Goal: Task Accomplishment & Management: Contribute content

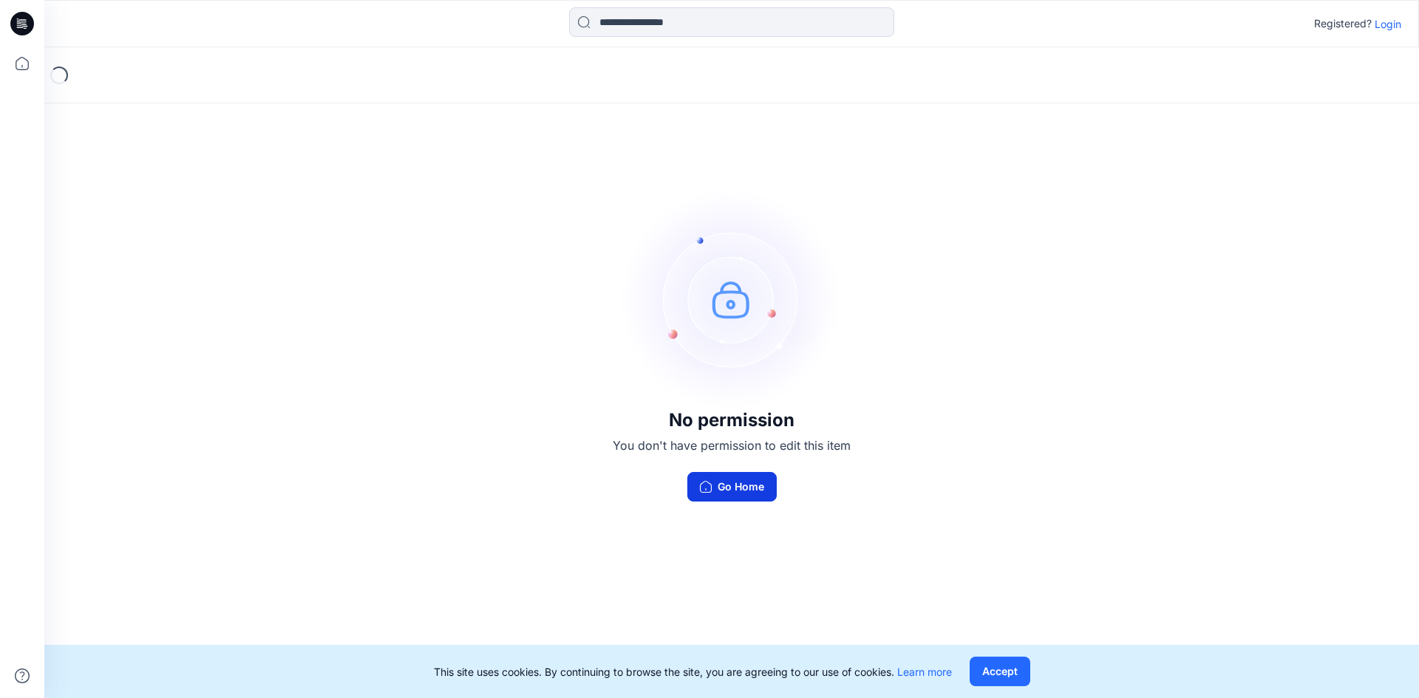
click at [751, 486] on button "Go Home" at bounding box center [731, 487] width 89 height 30
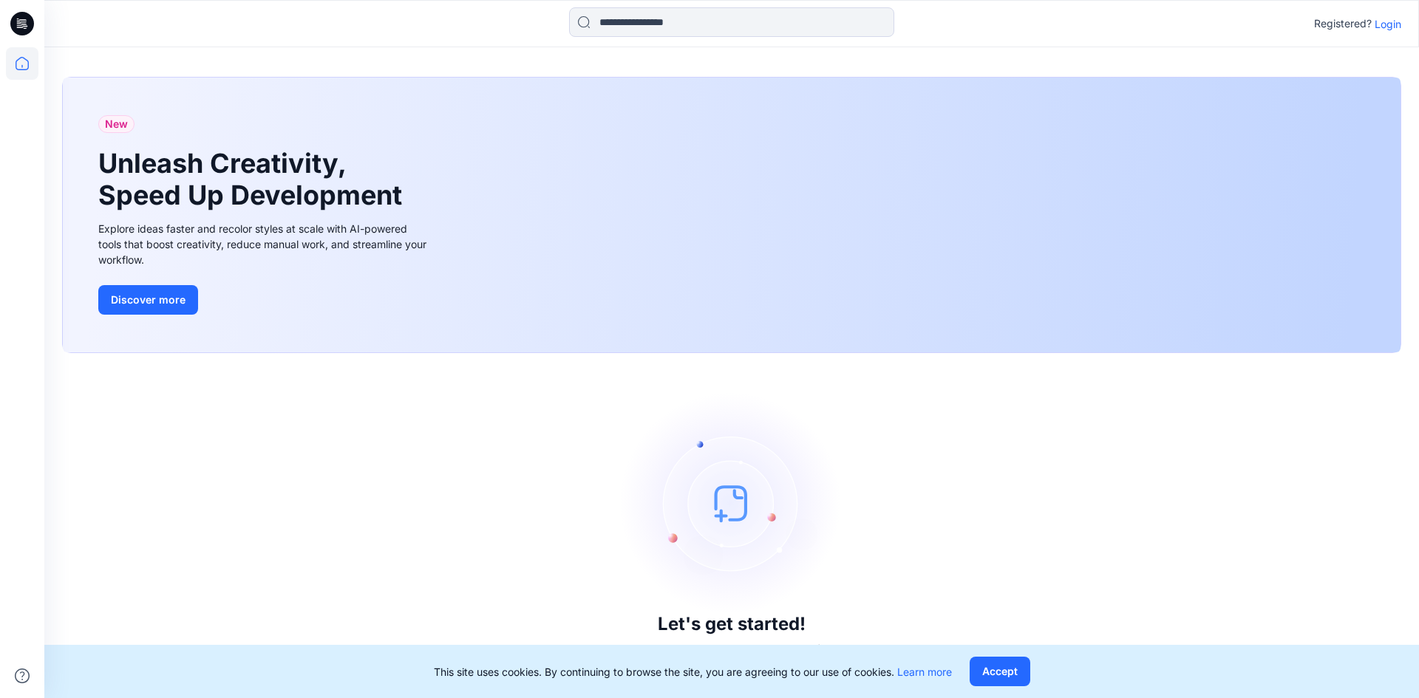
click at [1399, 17] on p "Login" at bounding box center [1387, 24] width 27 height 16
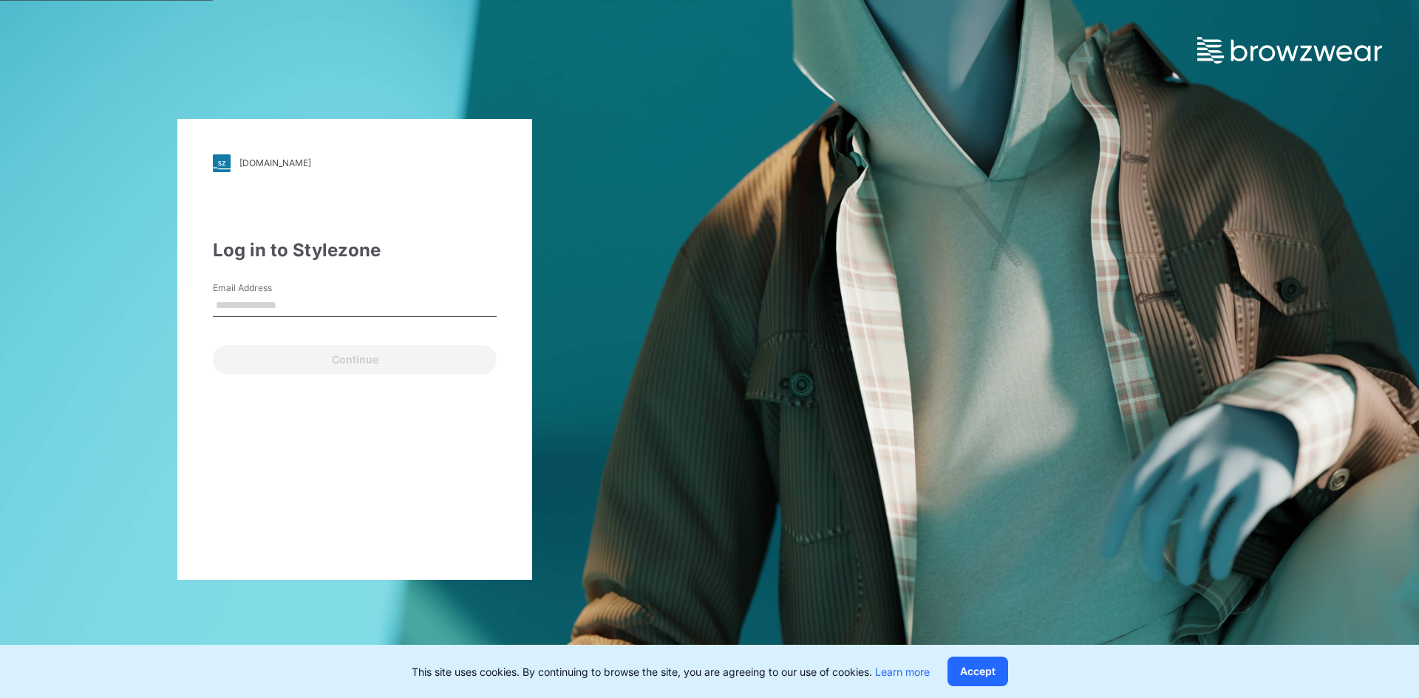
type input "**********"
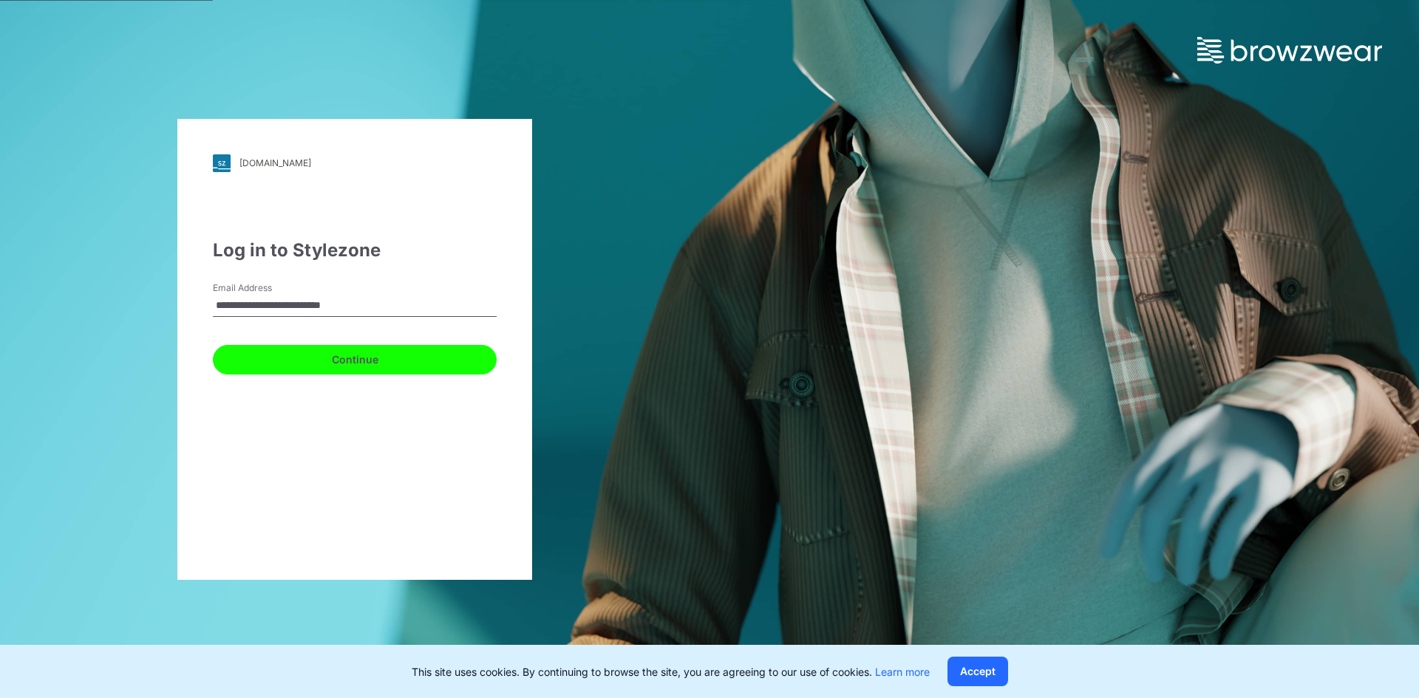
click at [344, 359] on button "Continue" at bounding box center [355, 360] width 284 height 30
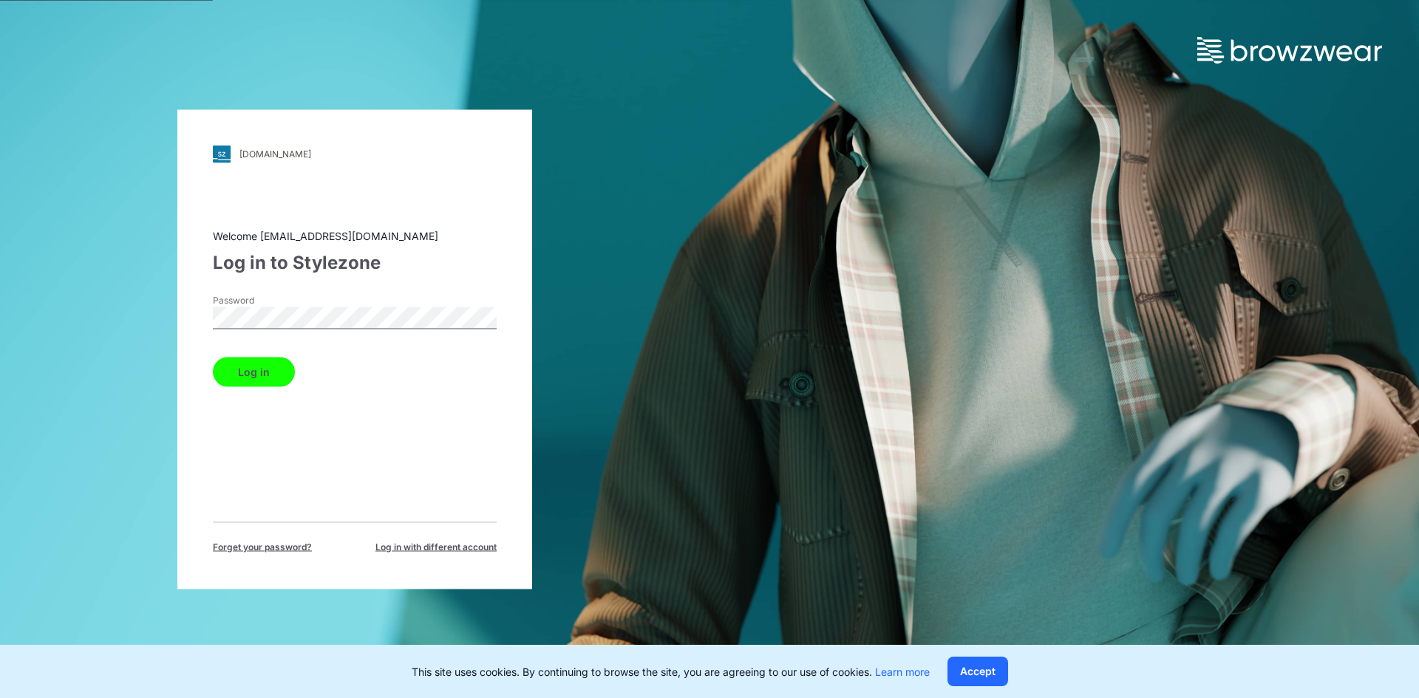
click at [275, 372] on button "Log in" at bounding box center [254, 372] width 82 height 30
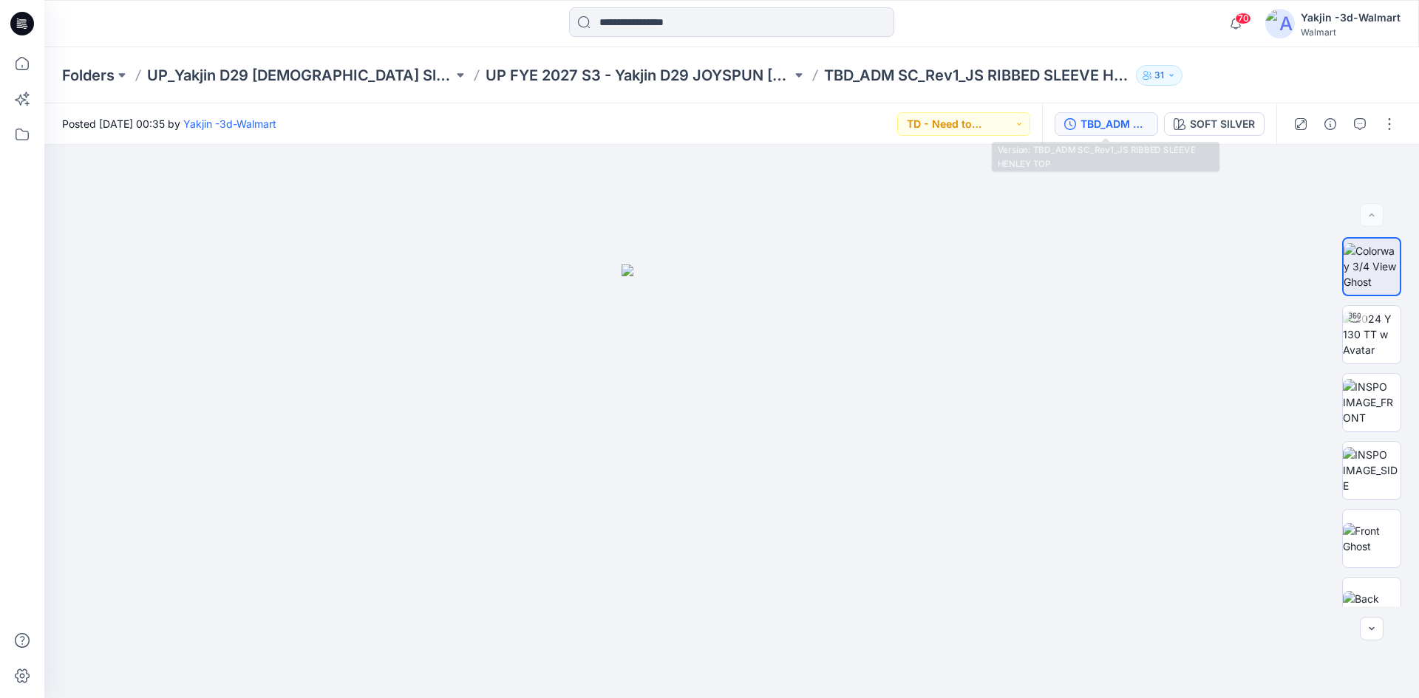
click at [1120, 132] on div "TBD_ADM SC_Rev1_JS RIBBED SLEEVE HENLEY TOP" at bounding box center [1114, 124] width 68 height 16
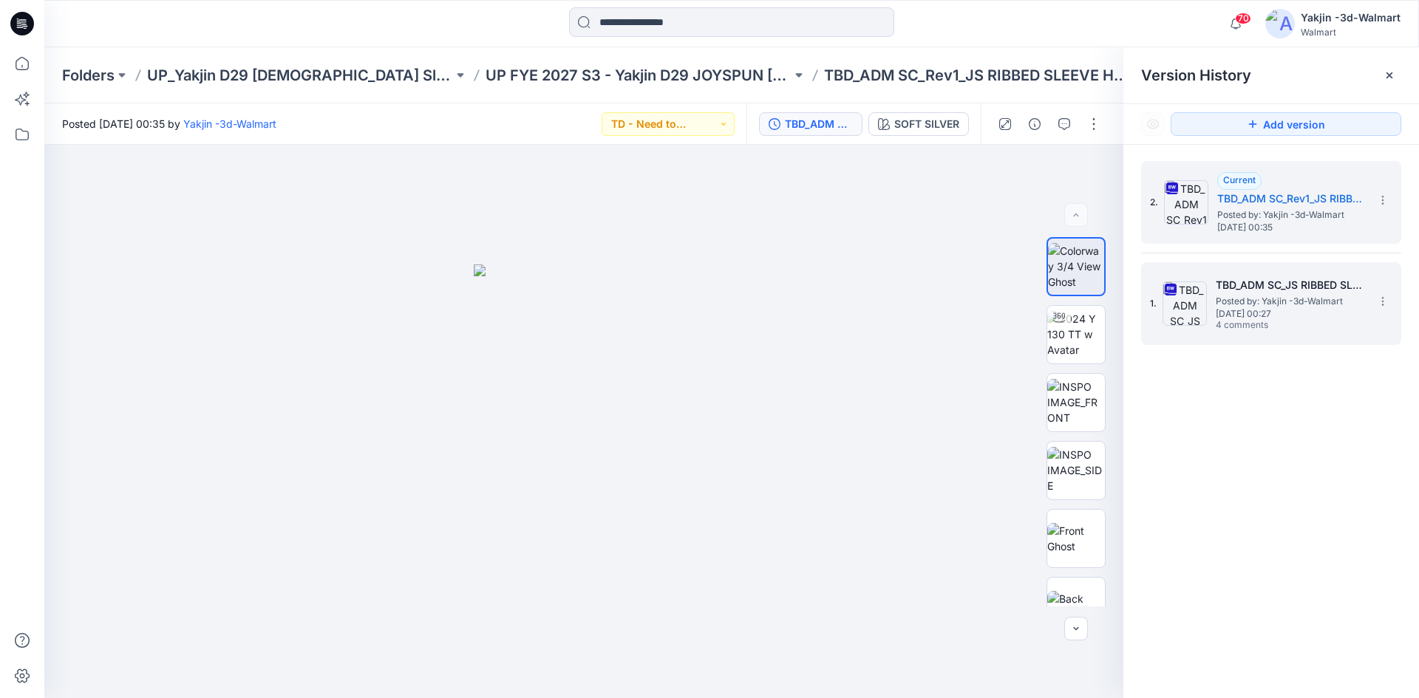
click at [1286, 290] on h5 "TBD_ADM SC_JS RIBBED SLEEVE HENLEY TOP" at bounding box center [1290, 285] width 148 height 18
click at [1320, 220] on span "Posted by: Yakjin -3d-Walmart" at bounding box center [1291, 215] width 148 height 15
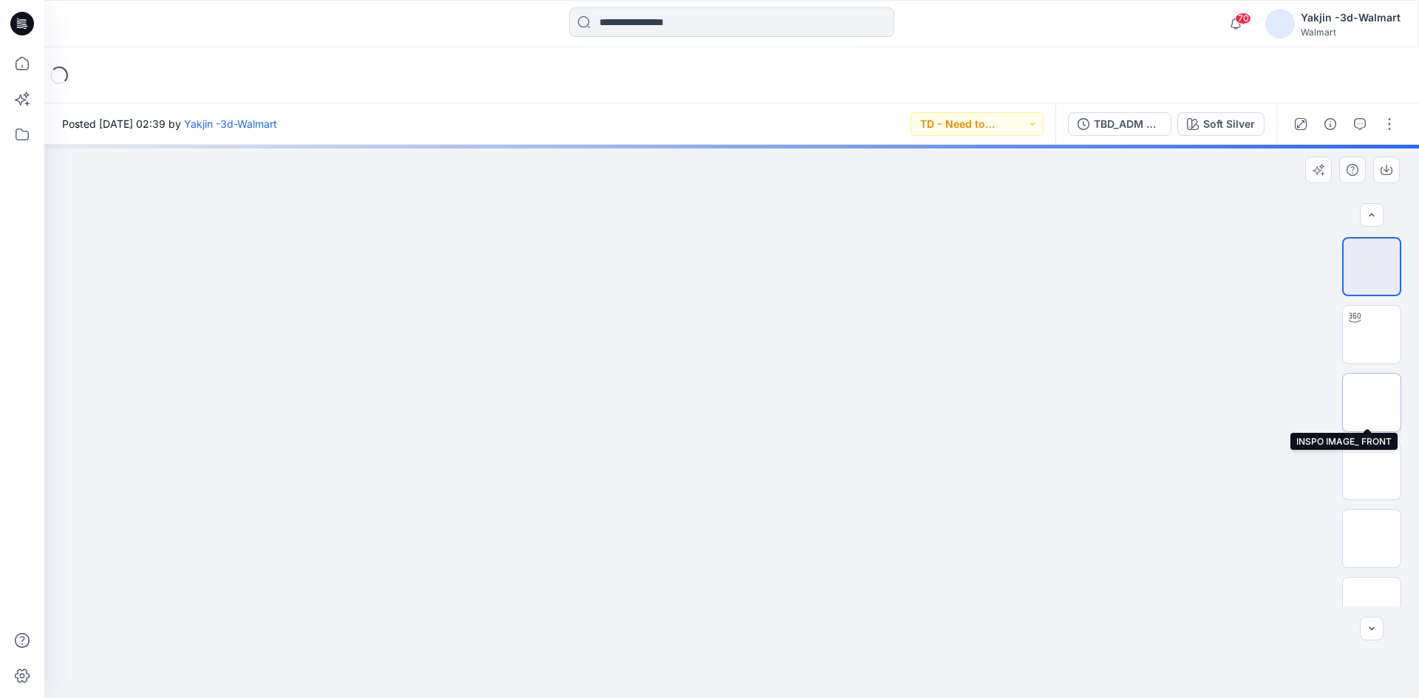
scroll to position [74, 0]
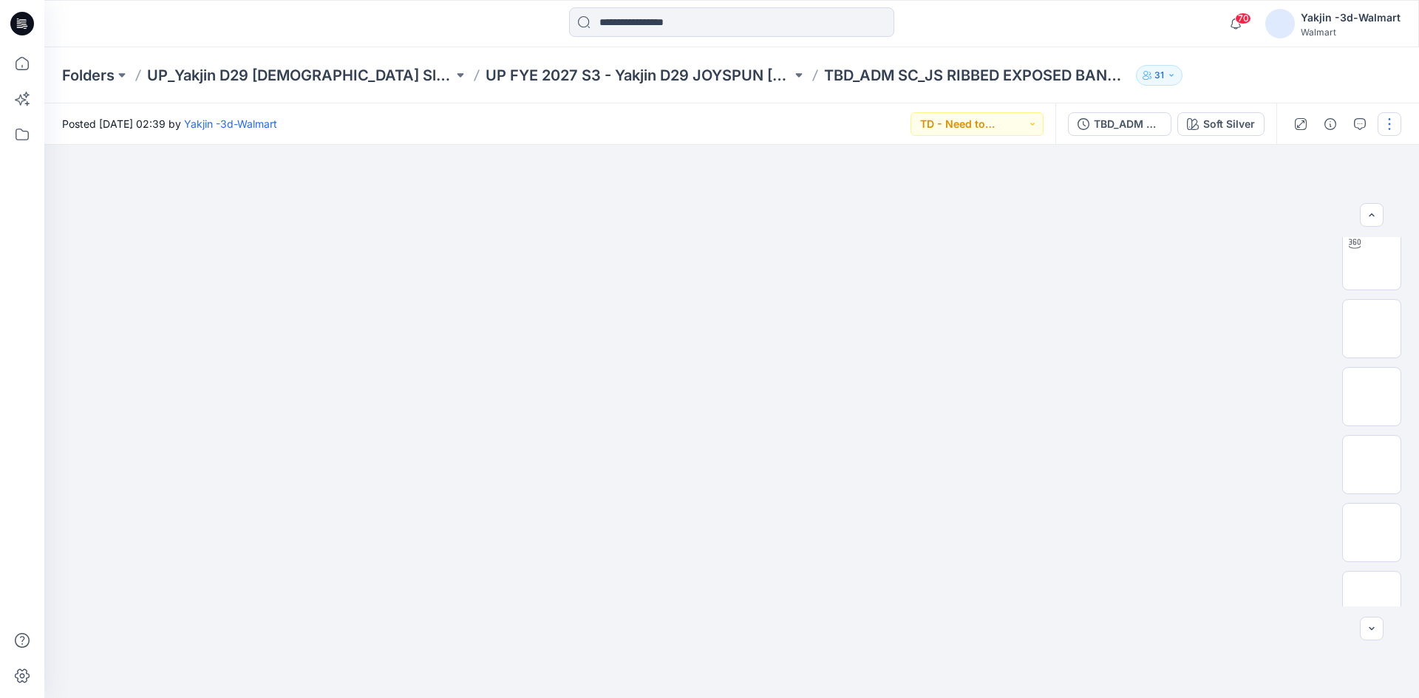
click at [1391, 116] on button "button" at bounding box center [1389, 124] width 24 height 24
click at [1304, 204] on button "Edit" at bounding box center [1327, 199] width 136 height 27
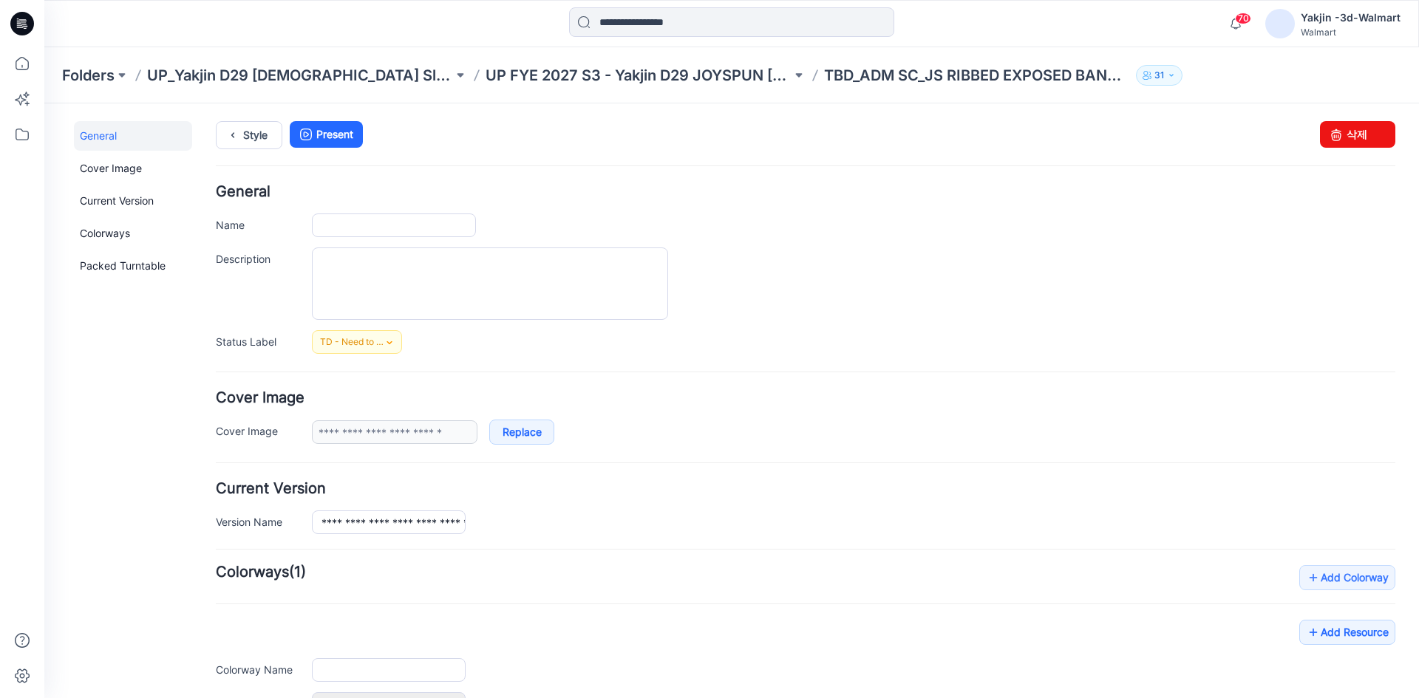
type input "**********"
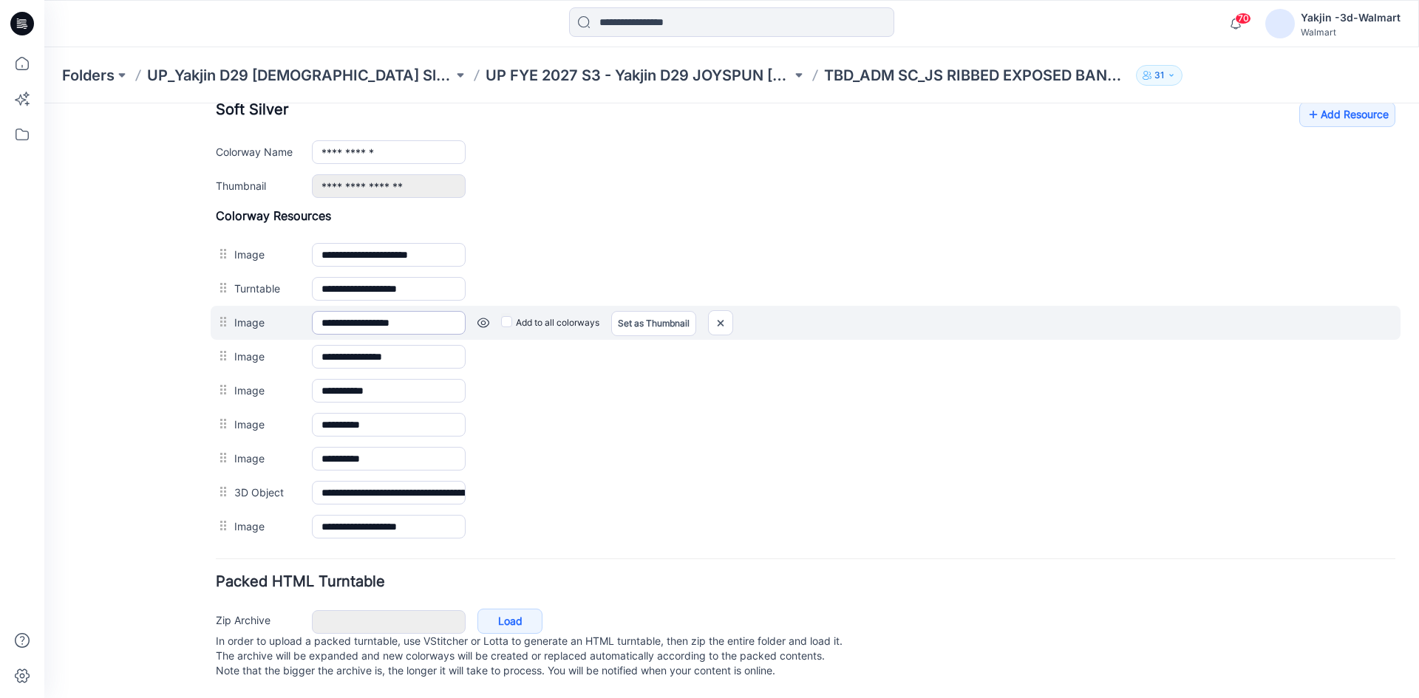
scroll to position [608, 0]
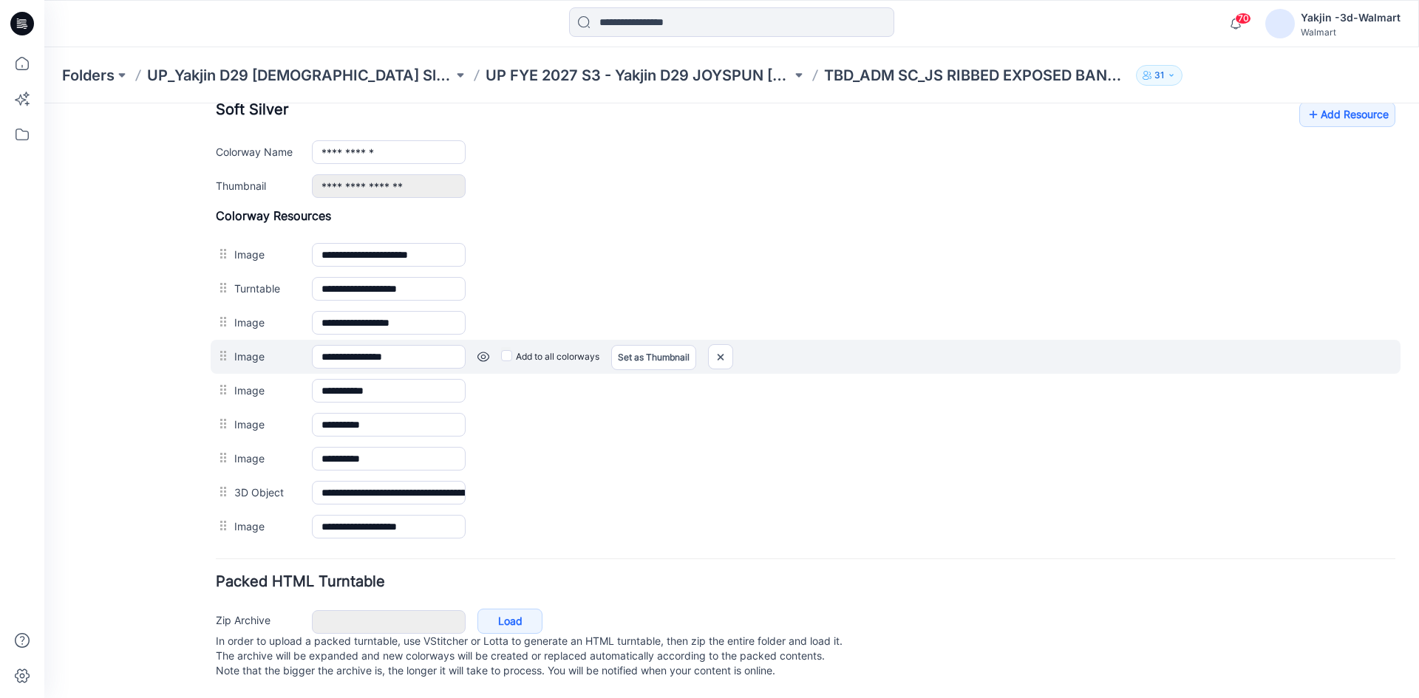
click at [483, 351] on link at bounding box center [483, 357] width 12 height 12
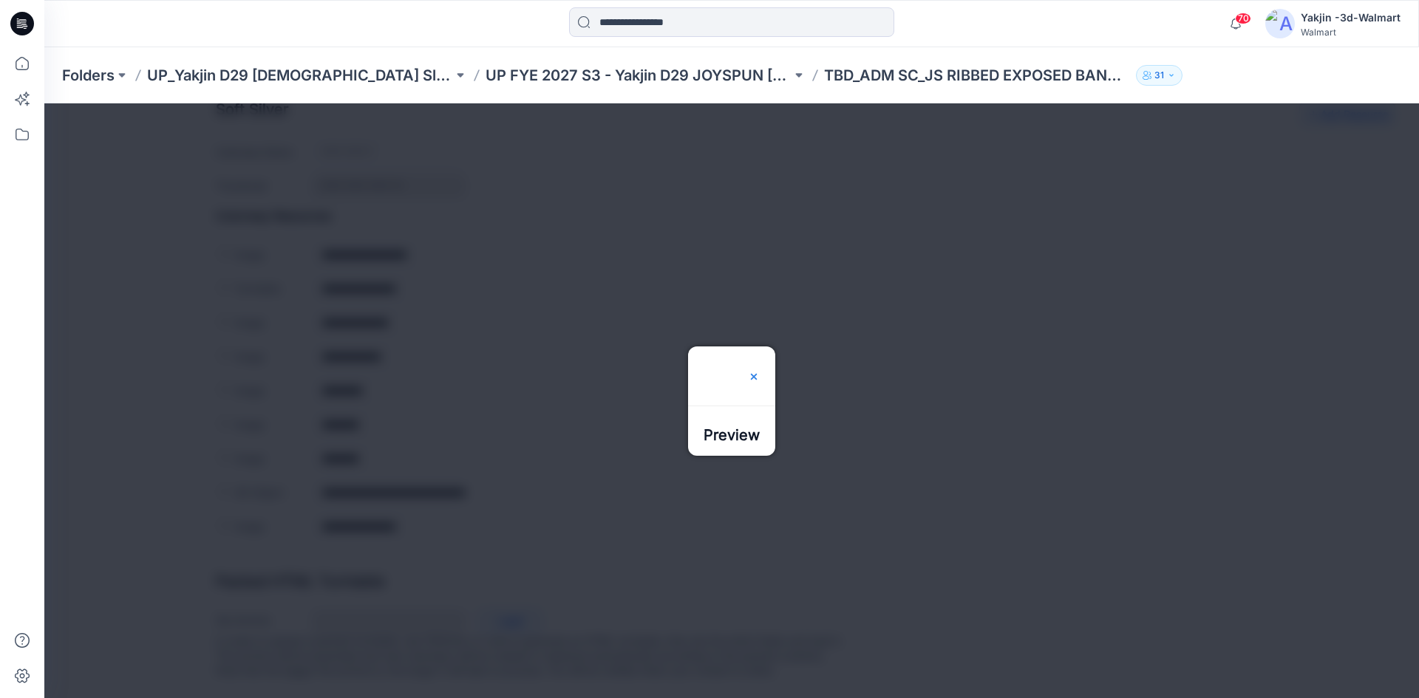
click at [760, 371] on img at bounding box center [754, 377] width 12 height 12
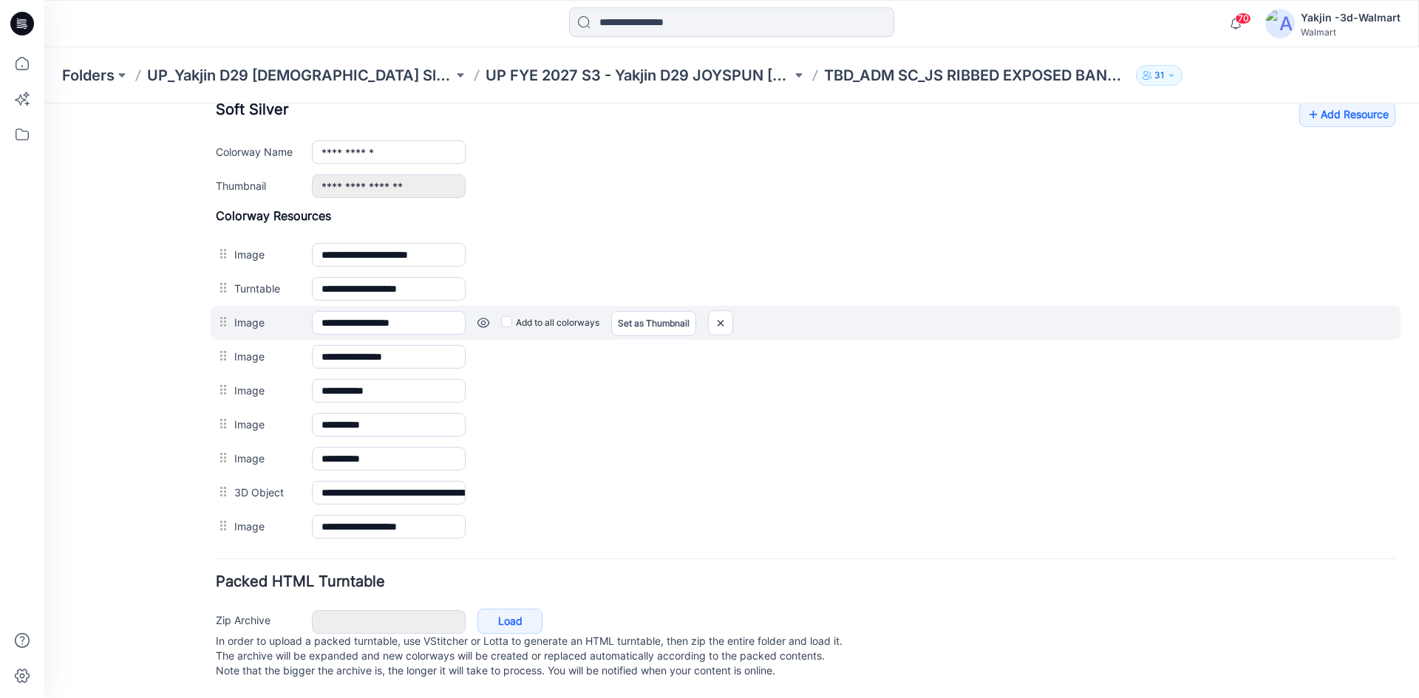
click at [486, 317] on link at bounding box center [483, 323] width 12 height 12
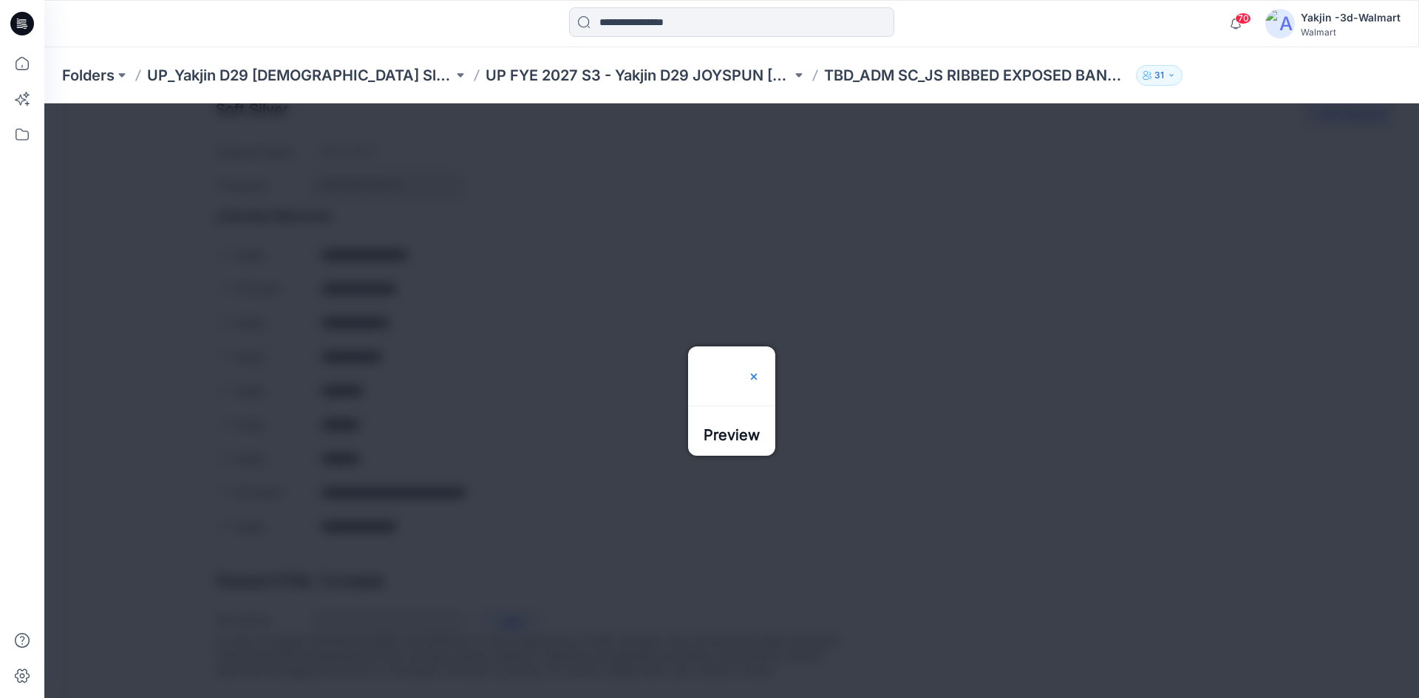
click at [760, 347] on div at bounding box center [754, 376] width 12 height 59
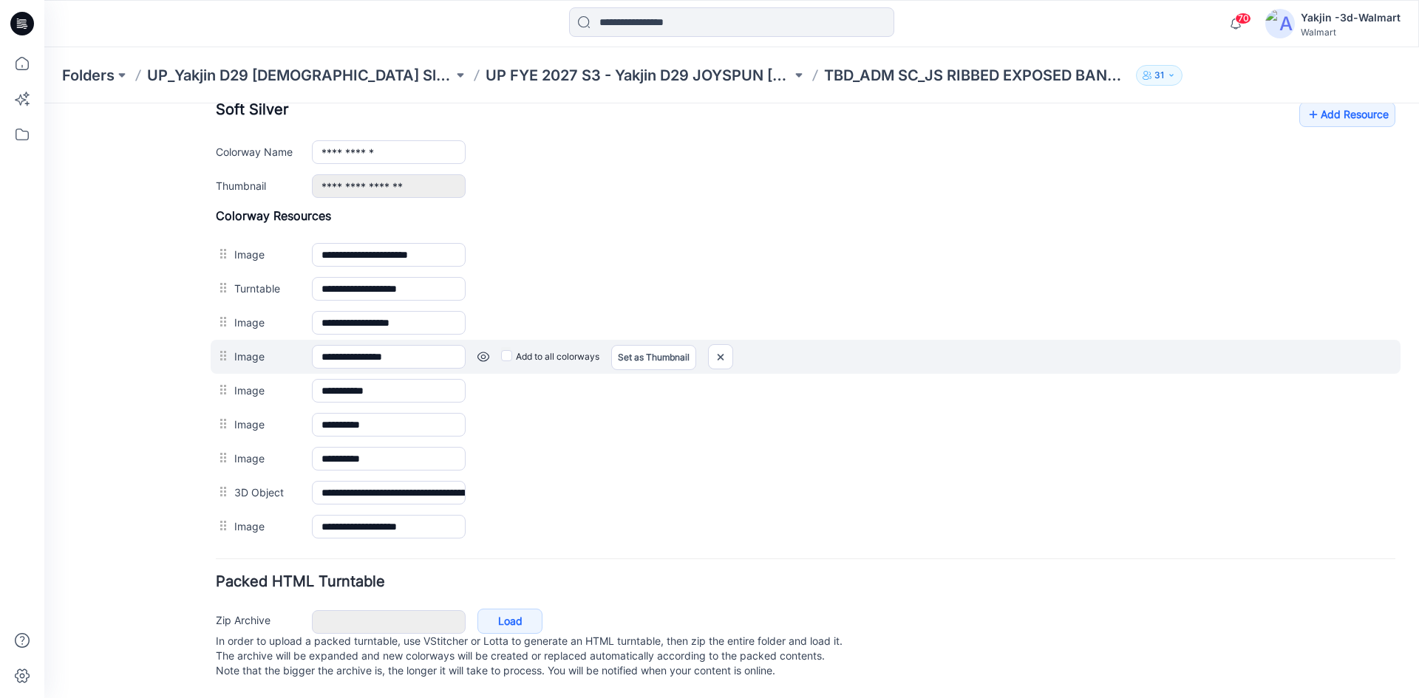
click at [484, 351] on link at bounding box center [483, 357] width 12 height 12
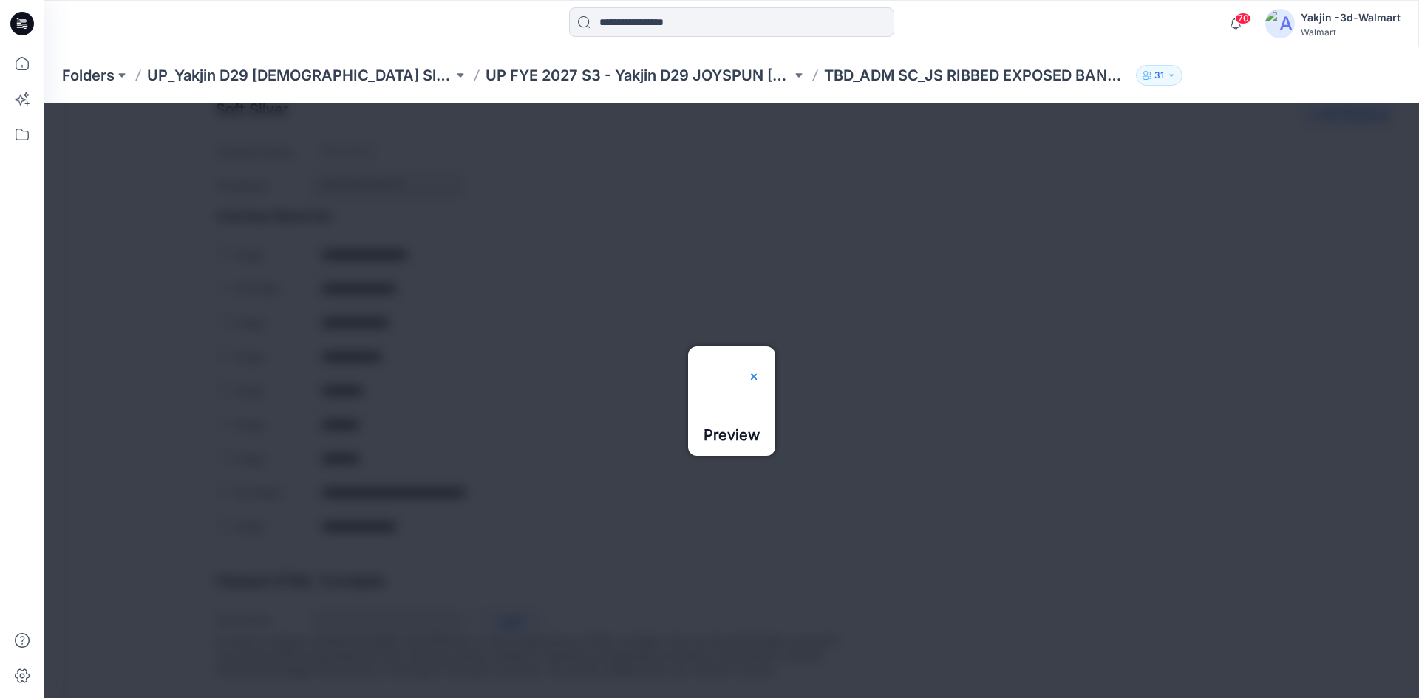
click at [760, 371] on img at bounding box center [754, 377] width 12 height 12
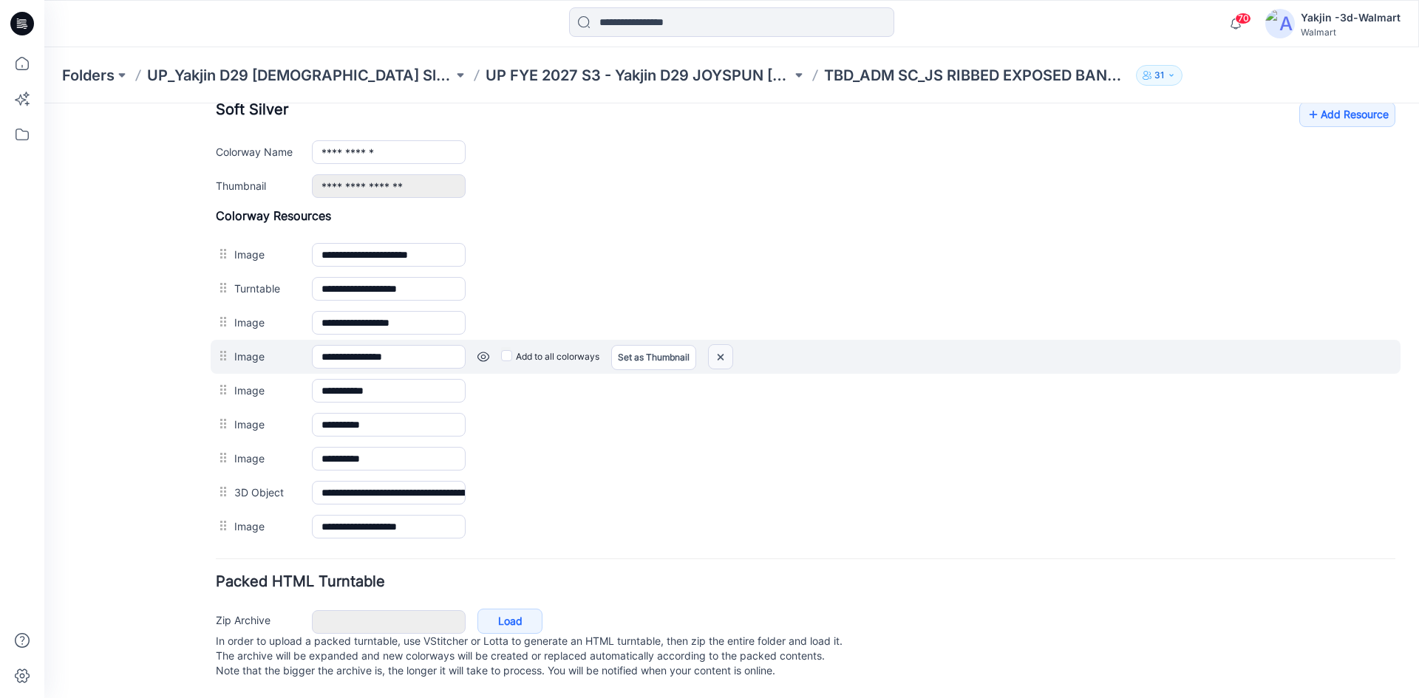
drag, startPoint x: 825, startPoint y: 185, endPoint x: 717, endPoint y: 341, distance: 189.2
click at [717, 345] on img at bounding box center [721, 357] width 24 height 24
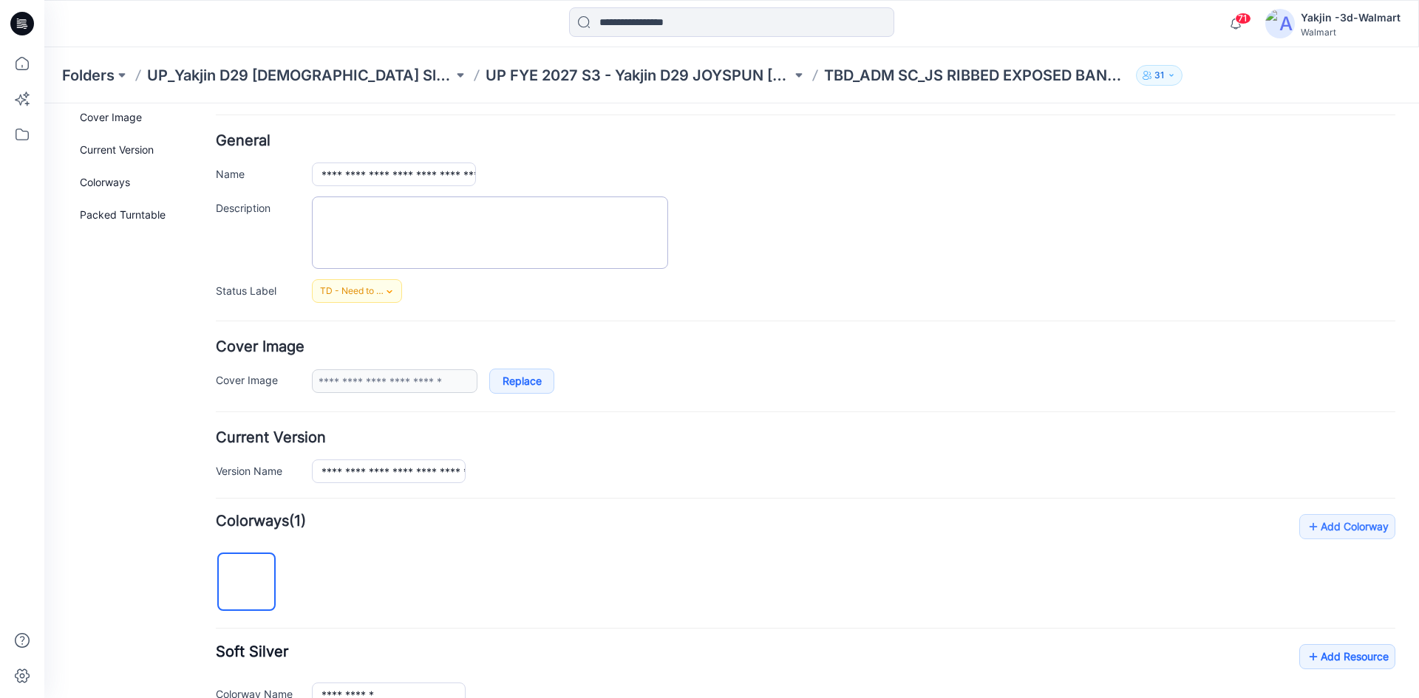
scroll to position [0, 0]
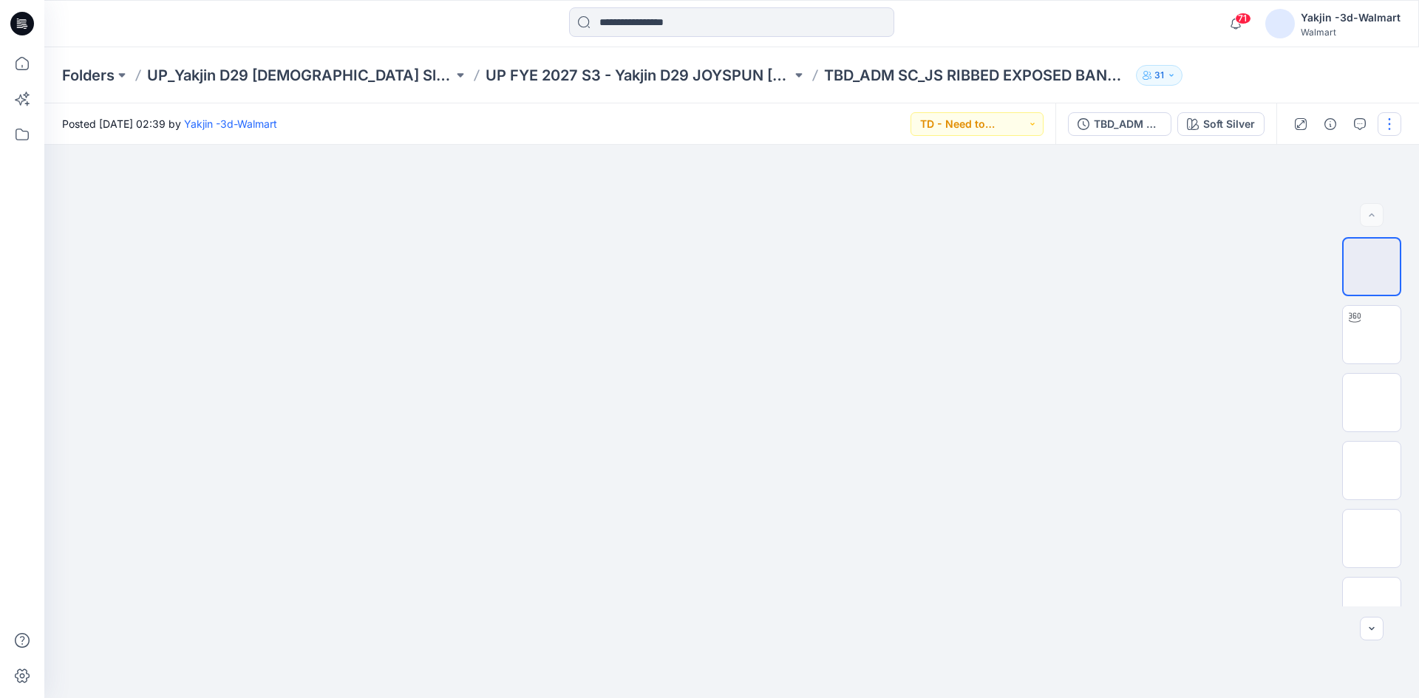
click at [1385, 126] on button "button" at bounding box center [1389, 124] width 24 height 24
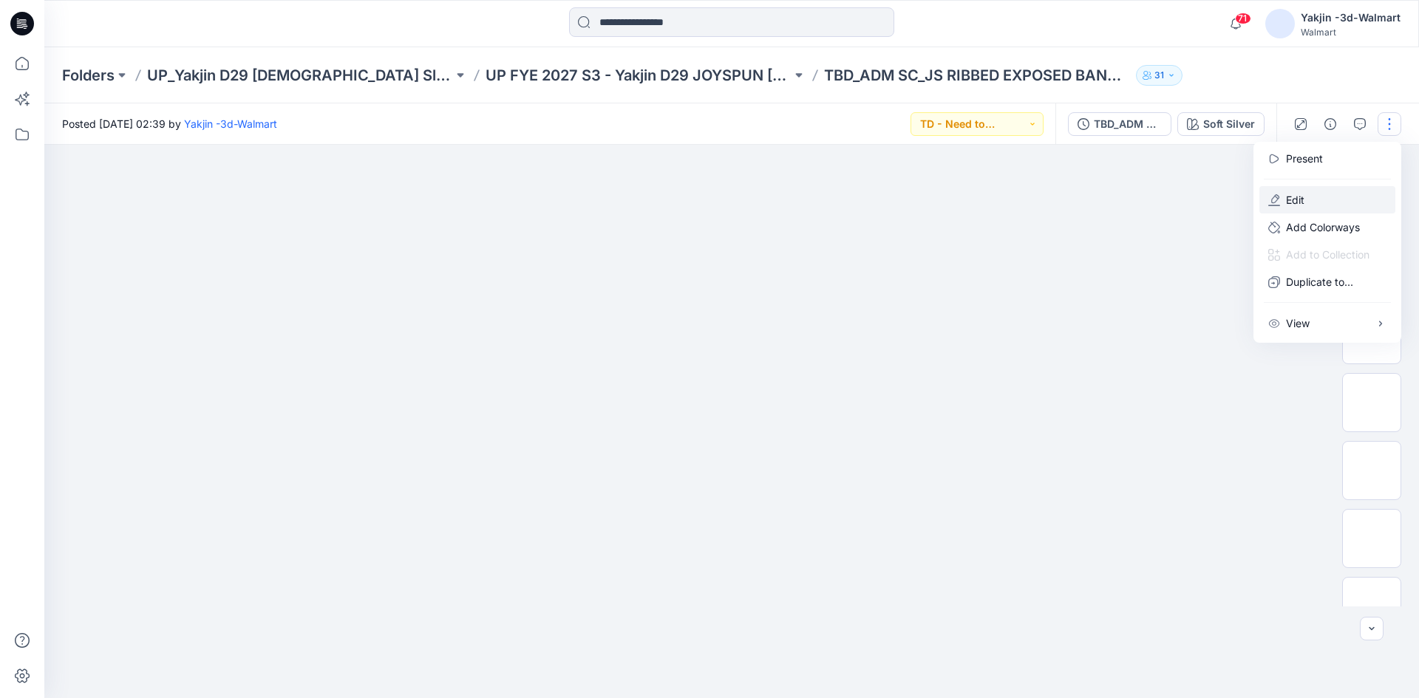
click at [1293, 200] on p "Edit" at bounding box center [1295, 200] width 18 height 16
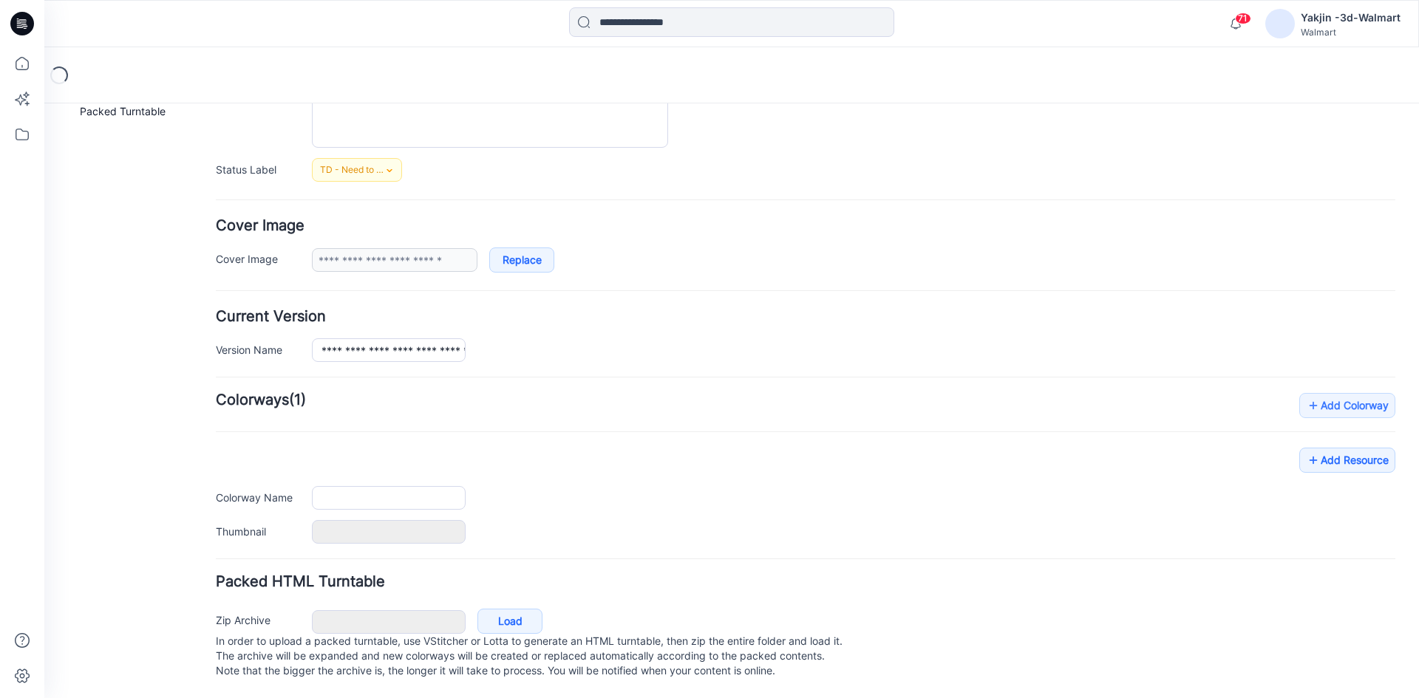
scroll to position [187, 0]
type input "**********"
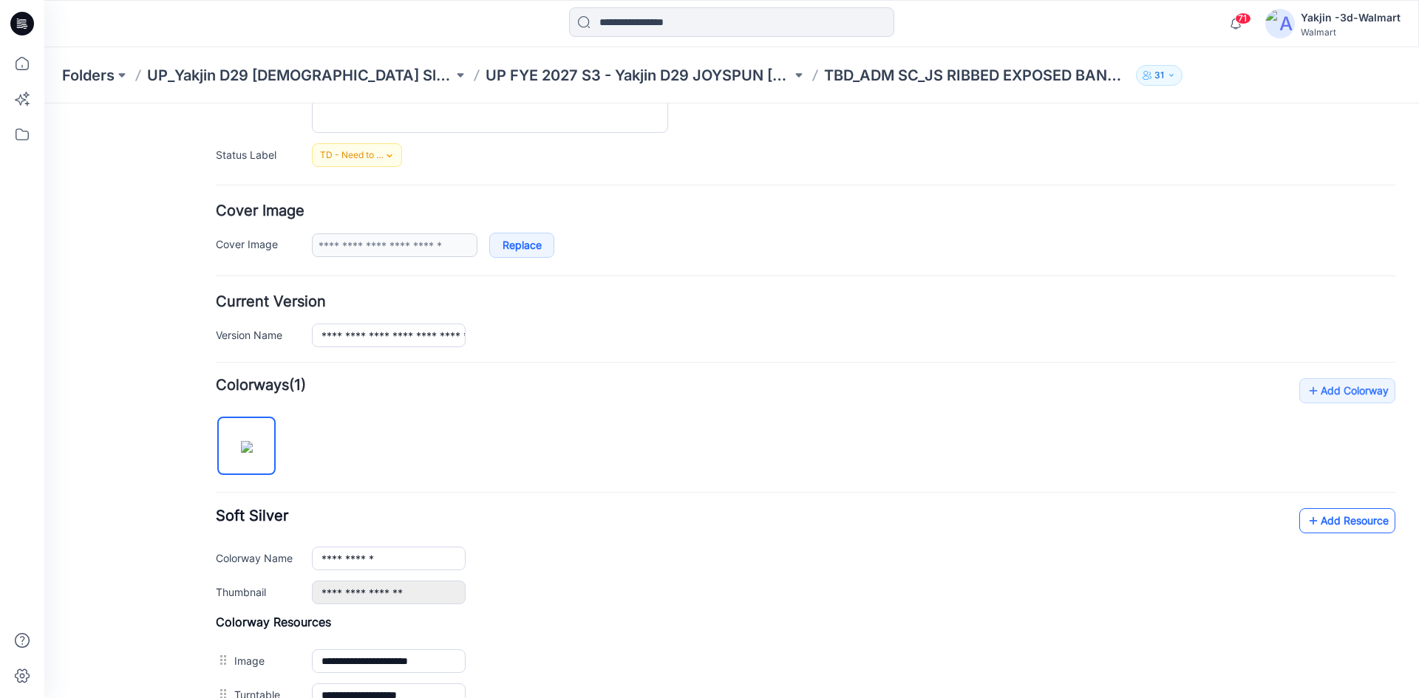
click at [1315, 519] on link "Add Resource" at bounding box center [1347, 520] width 96 height 25
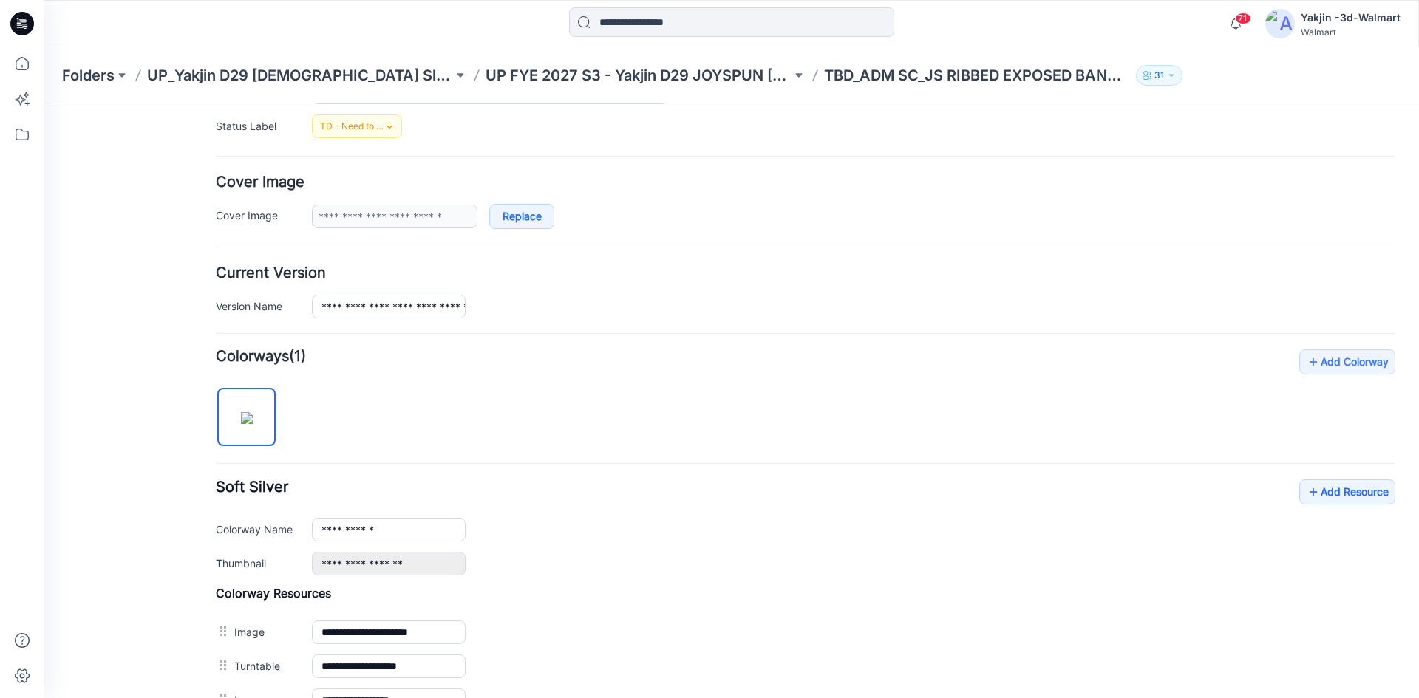
scroll to position [0, 0]
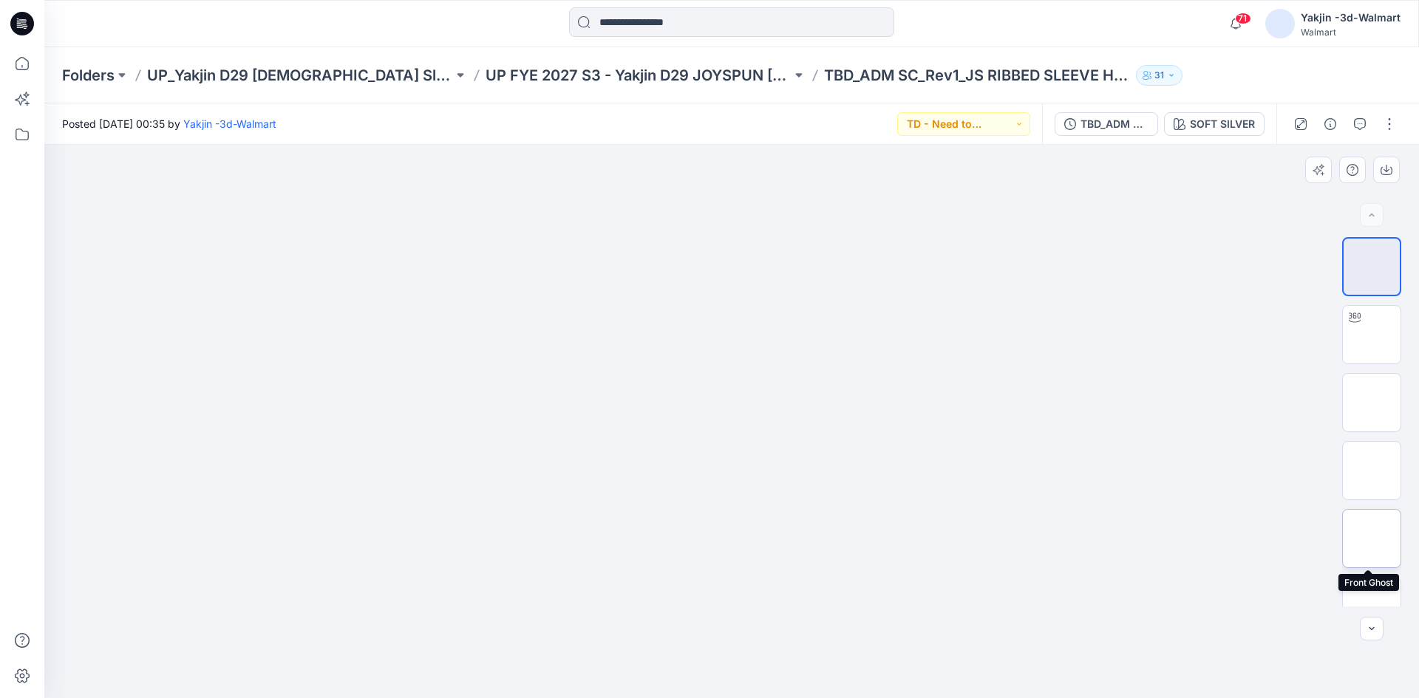
click at [1371, 539] on img at bounding box center [1371, 539] width 0 height 0
click at [1371, 335] on img at bounding box center [1371, 335] width 0 height 0
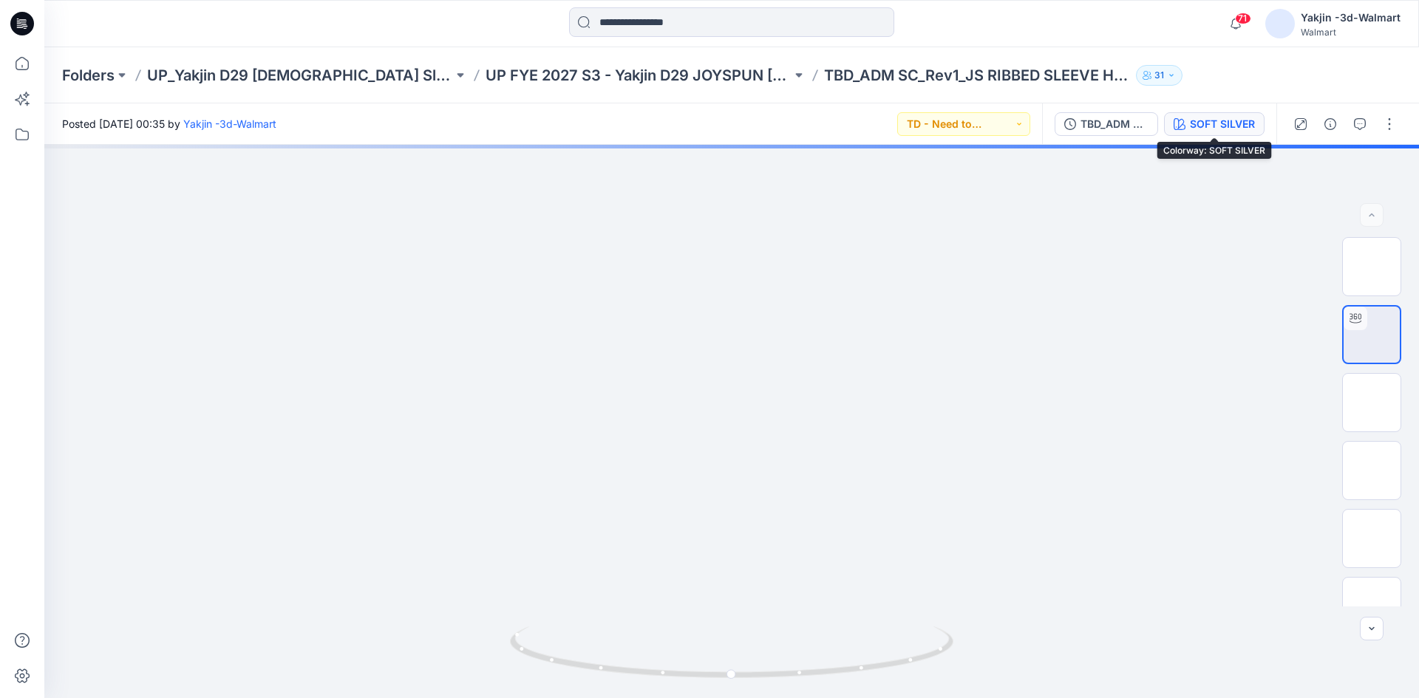
click at [1174, 126] on icon "button" at bounding box center [1179, 124] width 12 height 12
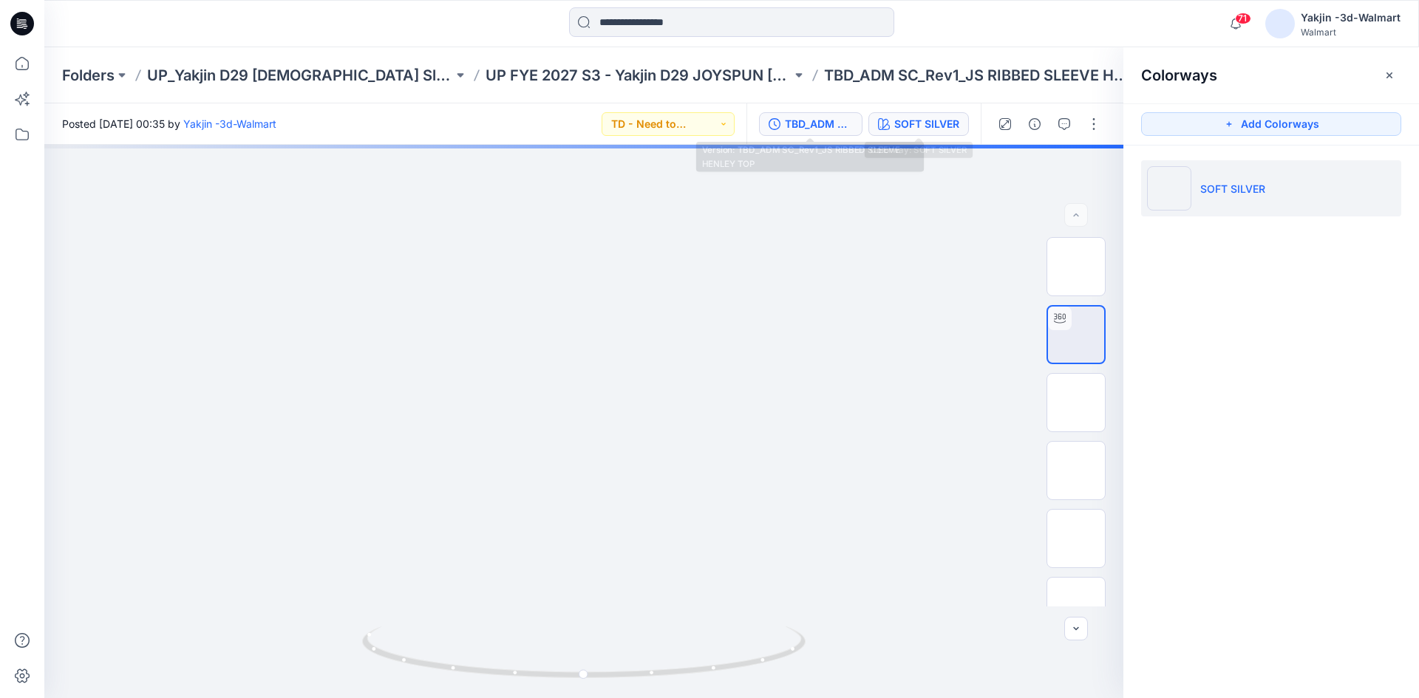
click at [853, 123] on button "TBD_ADM SC_Rev1_JS RIBBED SLEEVE HENLEY TOP" at bounding box center [810, 124] width 103 height 24
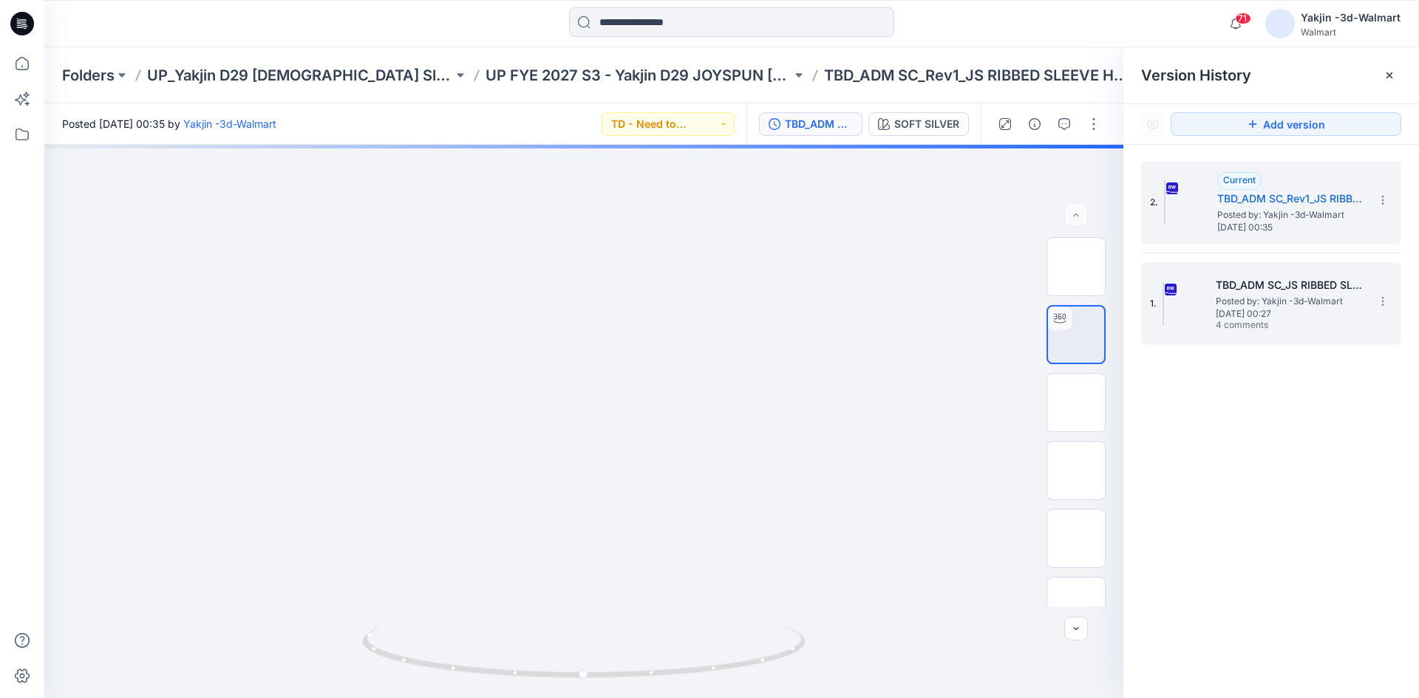
click at [1300, 301] on span "Posted by: Yakjin -3d-Walmart" at bounding box center [1290, 301] width 148 height 15
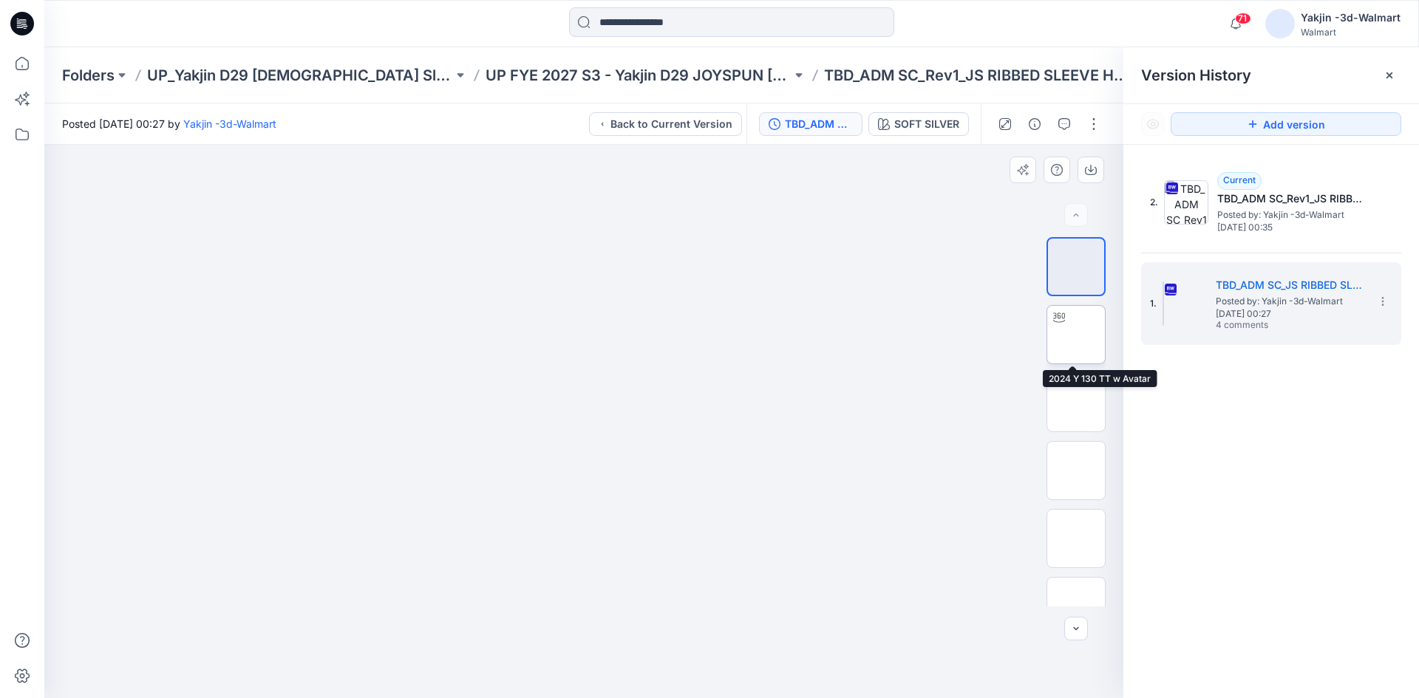
click at [1066, 324] on div at bounding box center [1059, 318] width 24 height 24
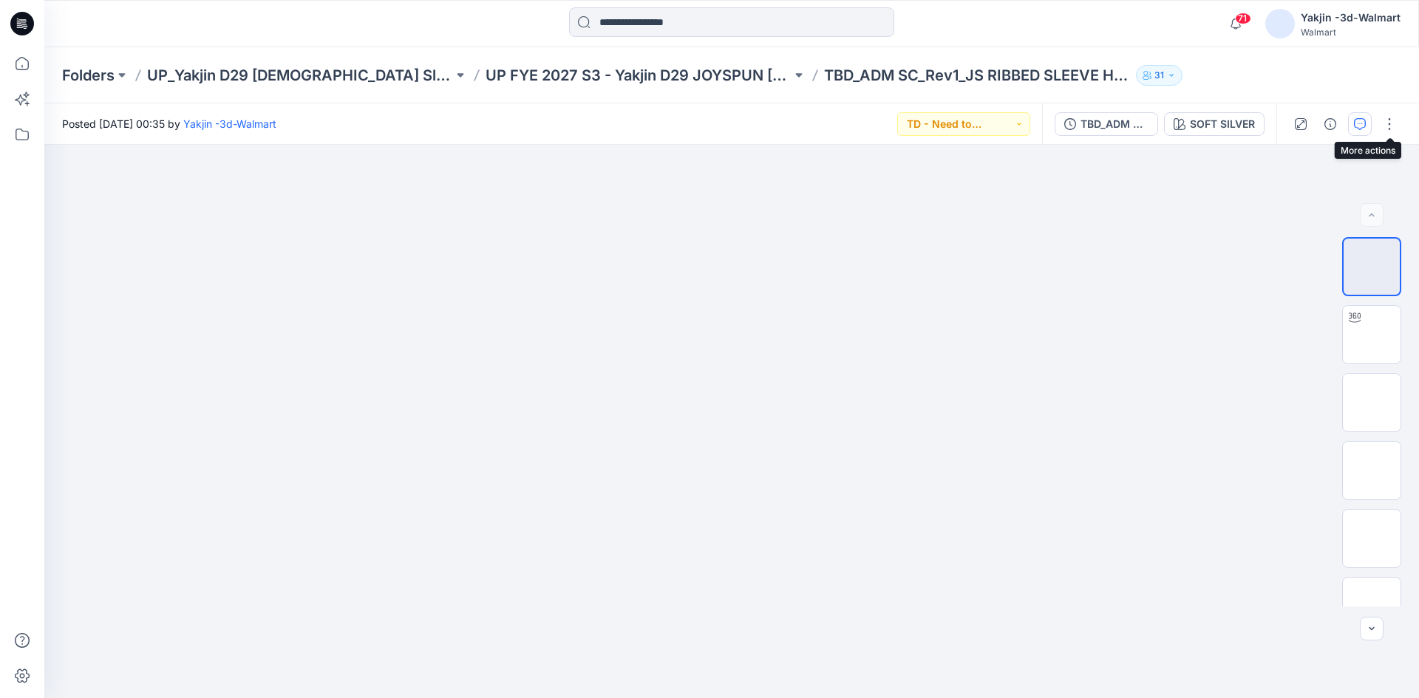
click at [1371, 126] on div at bounding box center [1344, 123] width 137 height 41
click at [1363, 126] on icon "button" at bounding box center [1360, 124] width 12 height 12
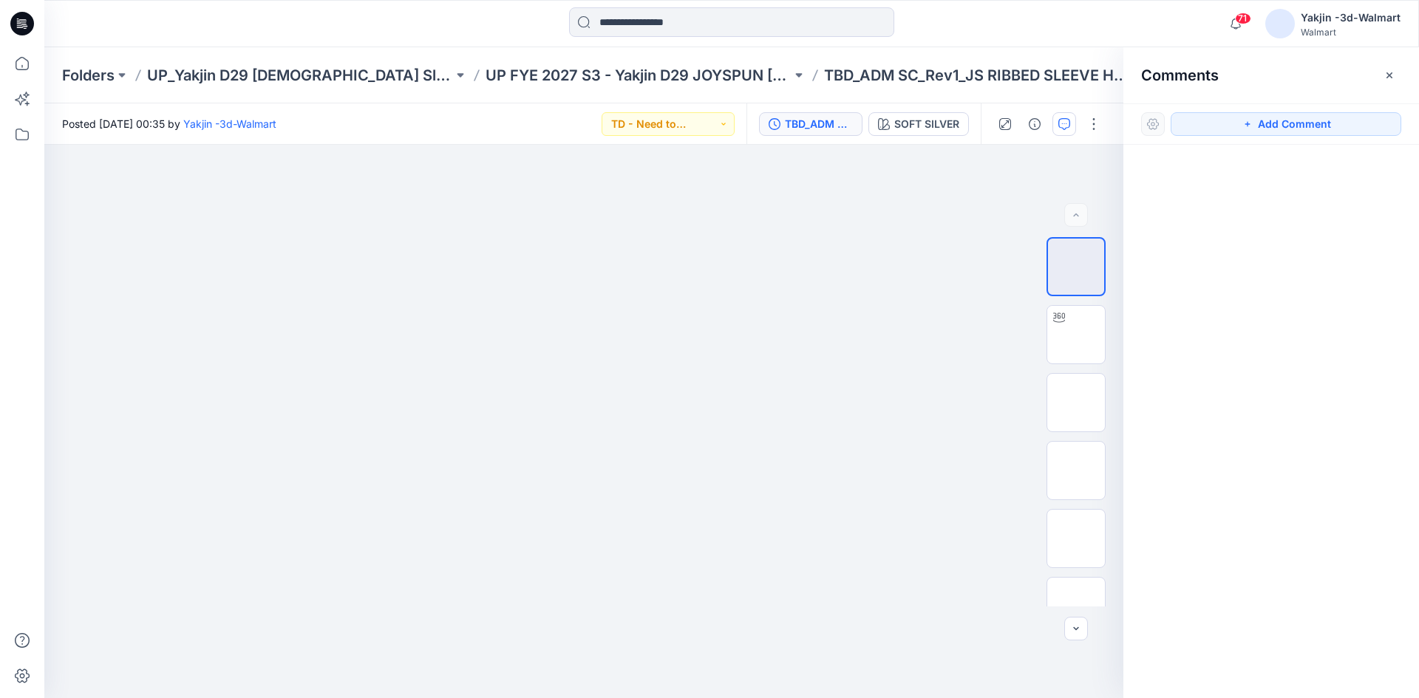
click at [828, 131] on div "TBD_ADM SC_Rev1_JS RIBBED SLEEVE HENLEY TOP" at bounding box center [819, 124] width 68 height 16
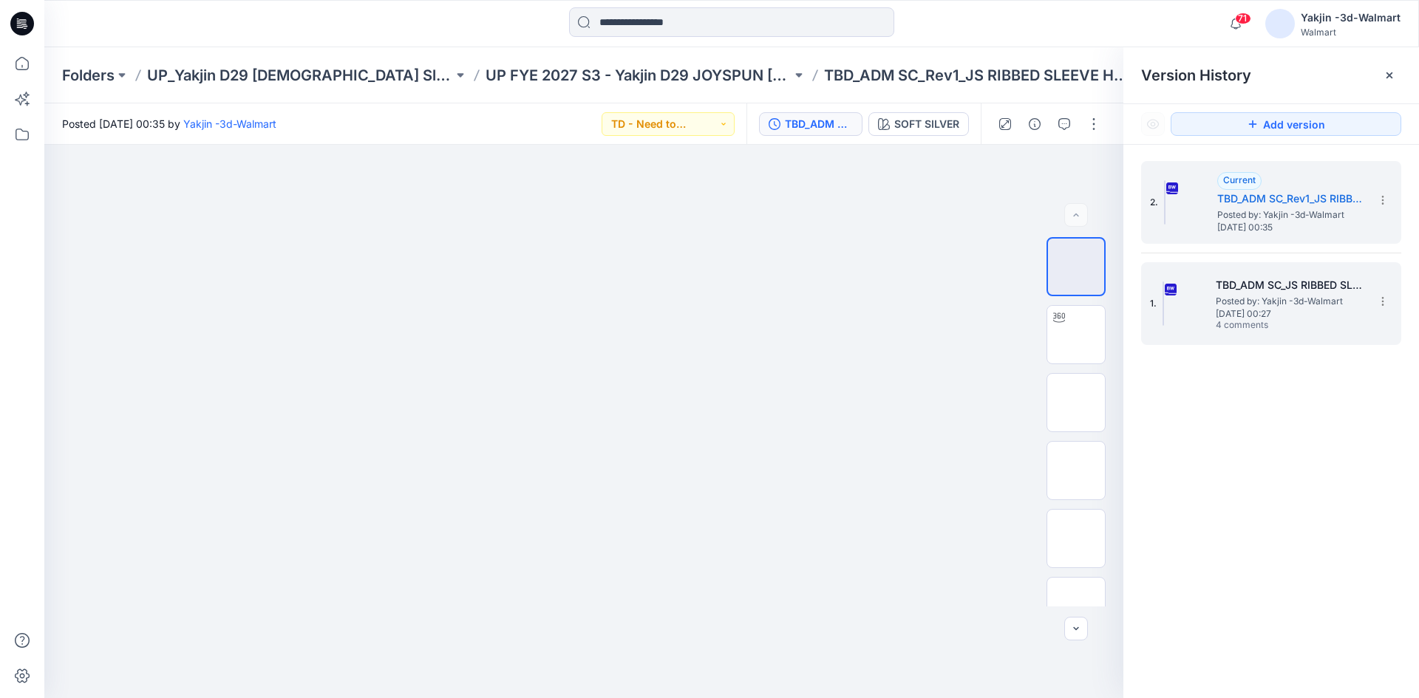
click at [1246, 288] on h5 "TBD_ADM SC_JS RIBBED SLEEVE HENLEY TOP" at bounding box center [1290, 285] width 148 height 18
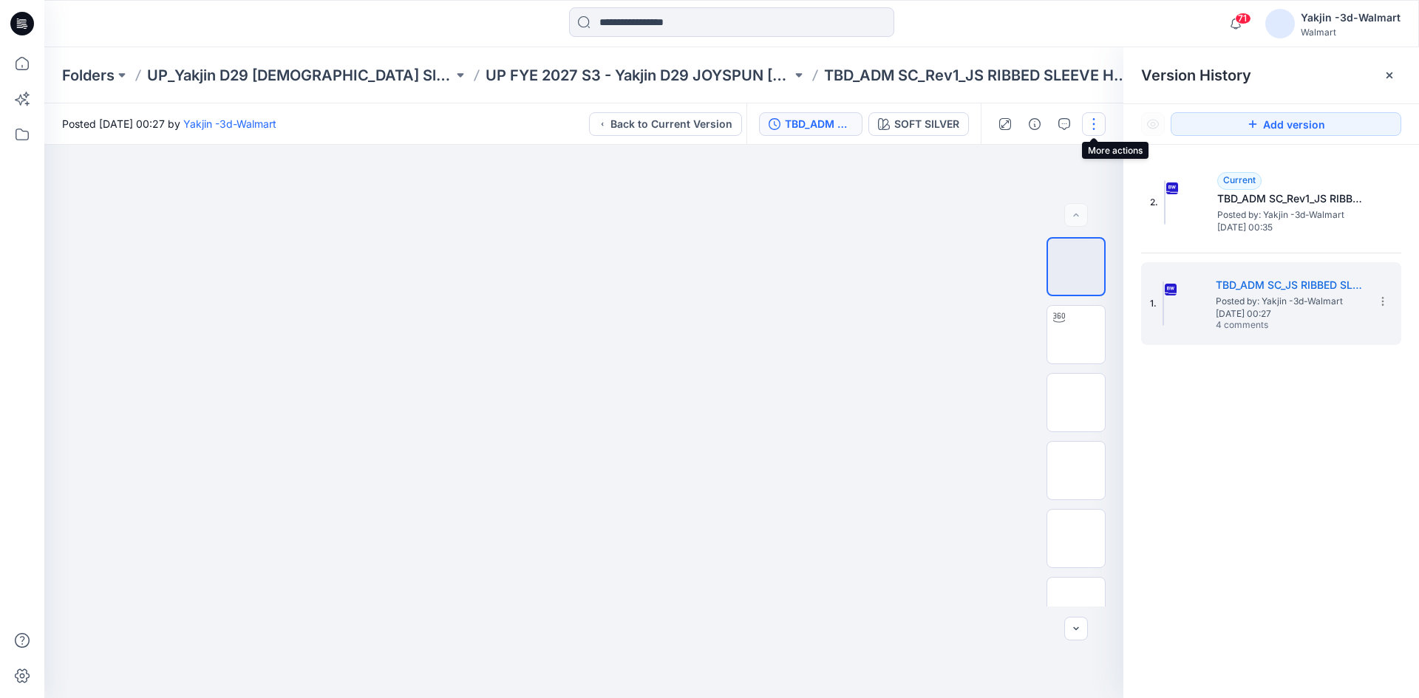
click at [1091, 132] on button "button" at bounding box center [1094, 124] width 24 height 24
click at [1066, 122] on icon "button" at bounding box center [1064, 124] width 12 height 12
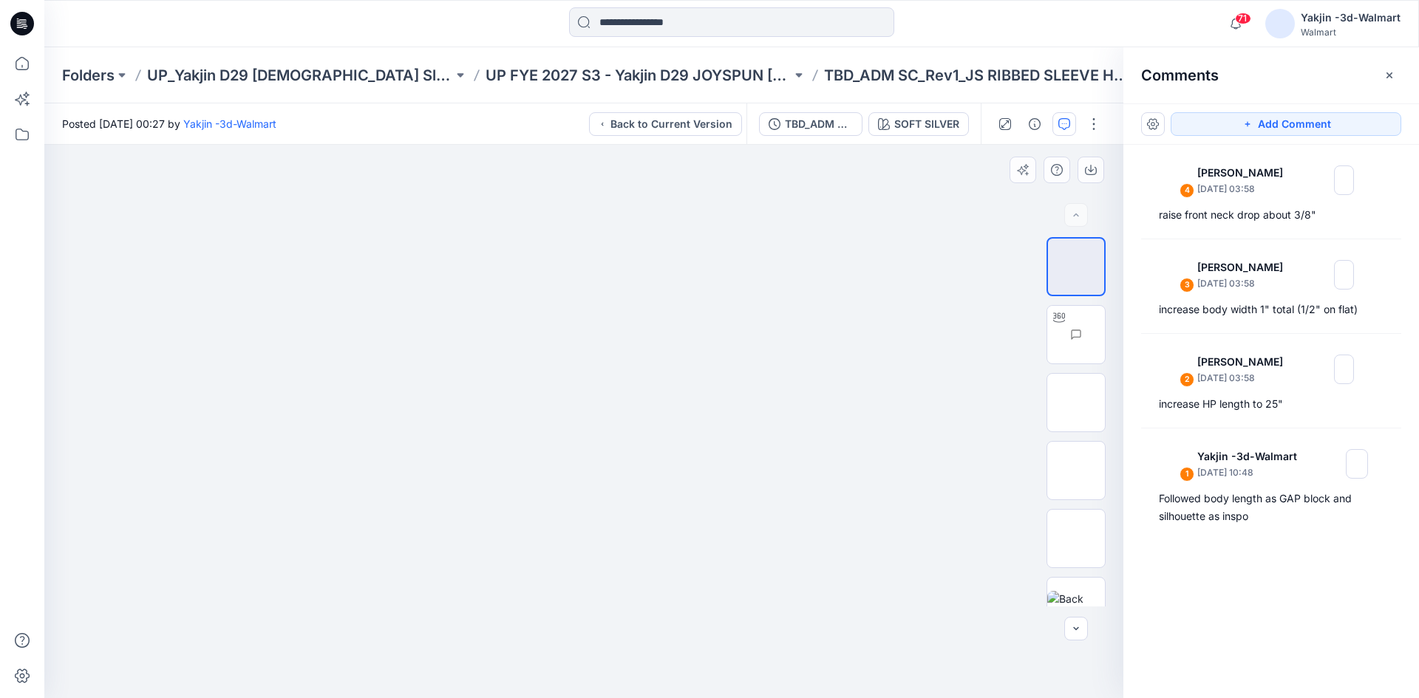
click at [740, 217] on div at bounding box center [583, 421] width 1079 height 553
